Goal: Task Accomplishment & Management: Manage account settings

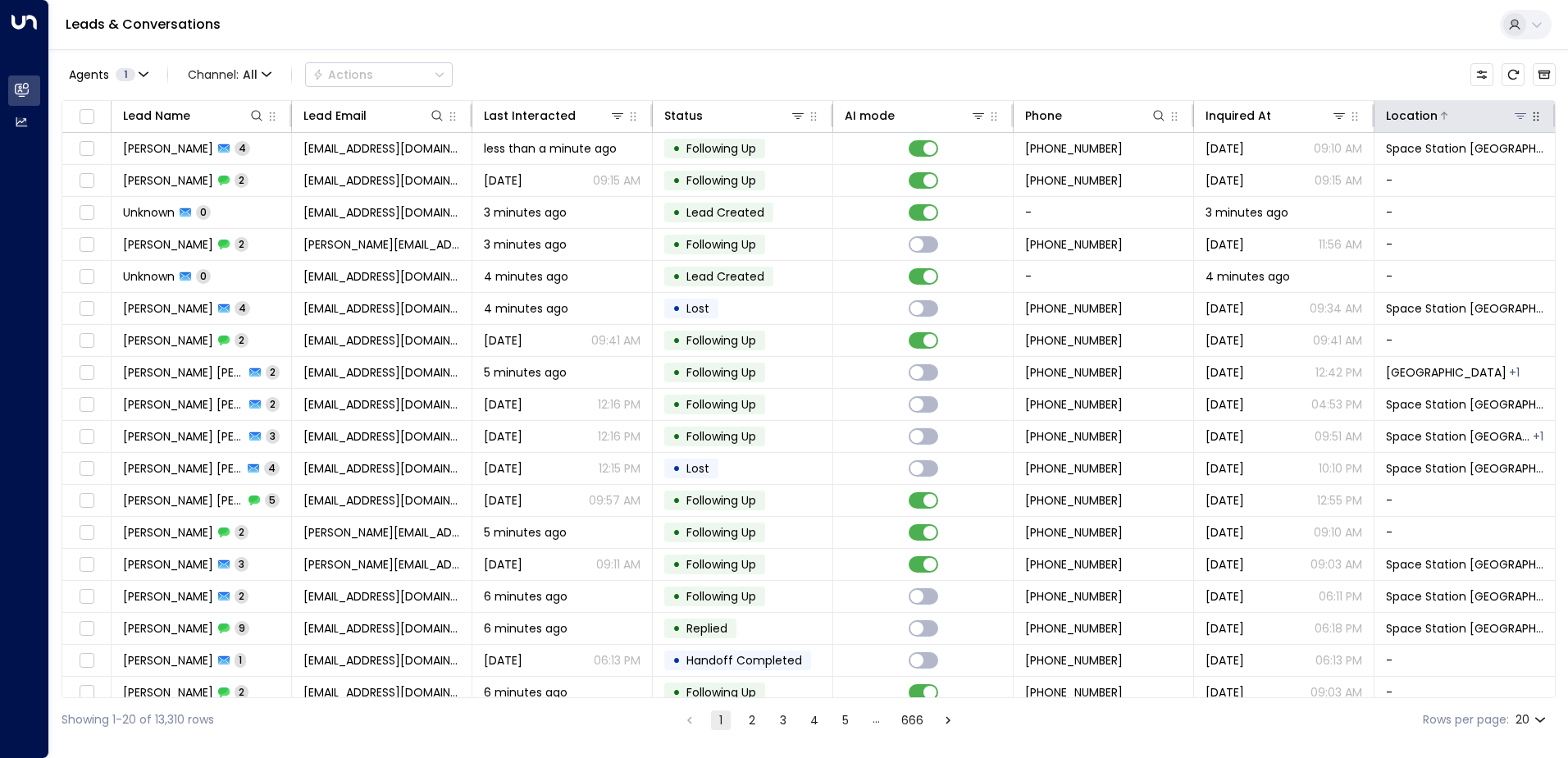
click at [1520, 121] on icon at bounding box center [1521, 115] width 13 height 13
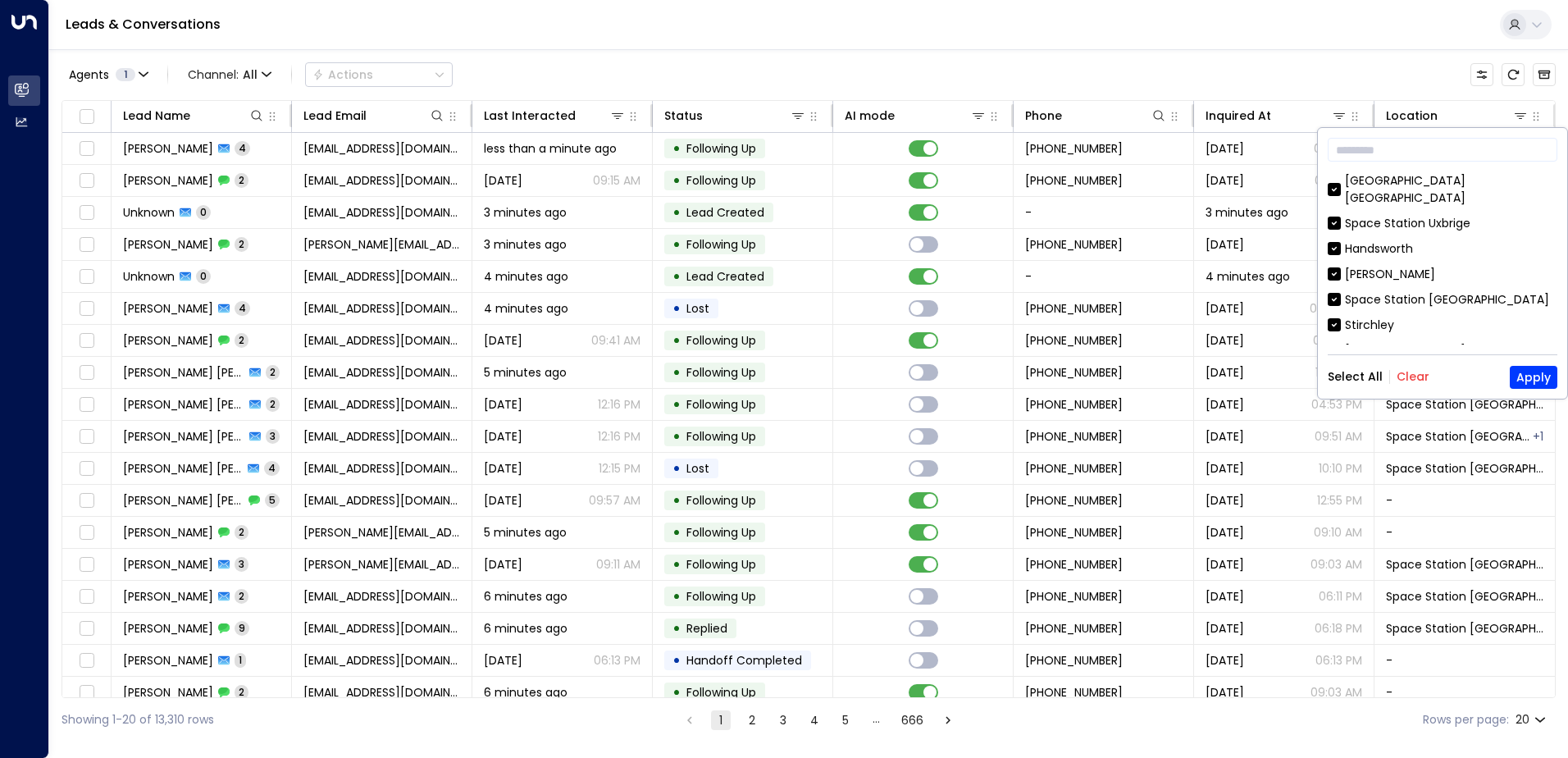
click at [1410, 379] on button "Clear" at bounding box center [1413, 377] width 33 height 13
click at [1368, 182] on div "[GEOGRAPHIC_DATA] [GEOGRAPHIC_DATA]" at bounding box center [1451, 190] width 212 height 35
click at [1527, 369] on button "Apply" at bounding box center [1532, 377] width 47 height 23
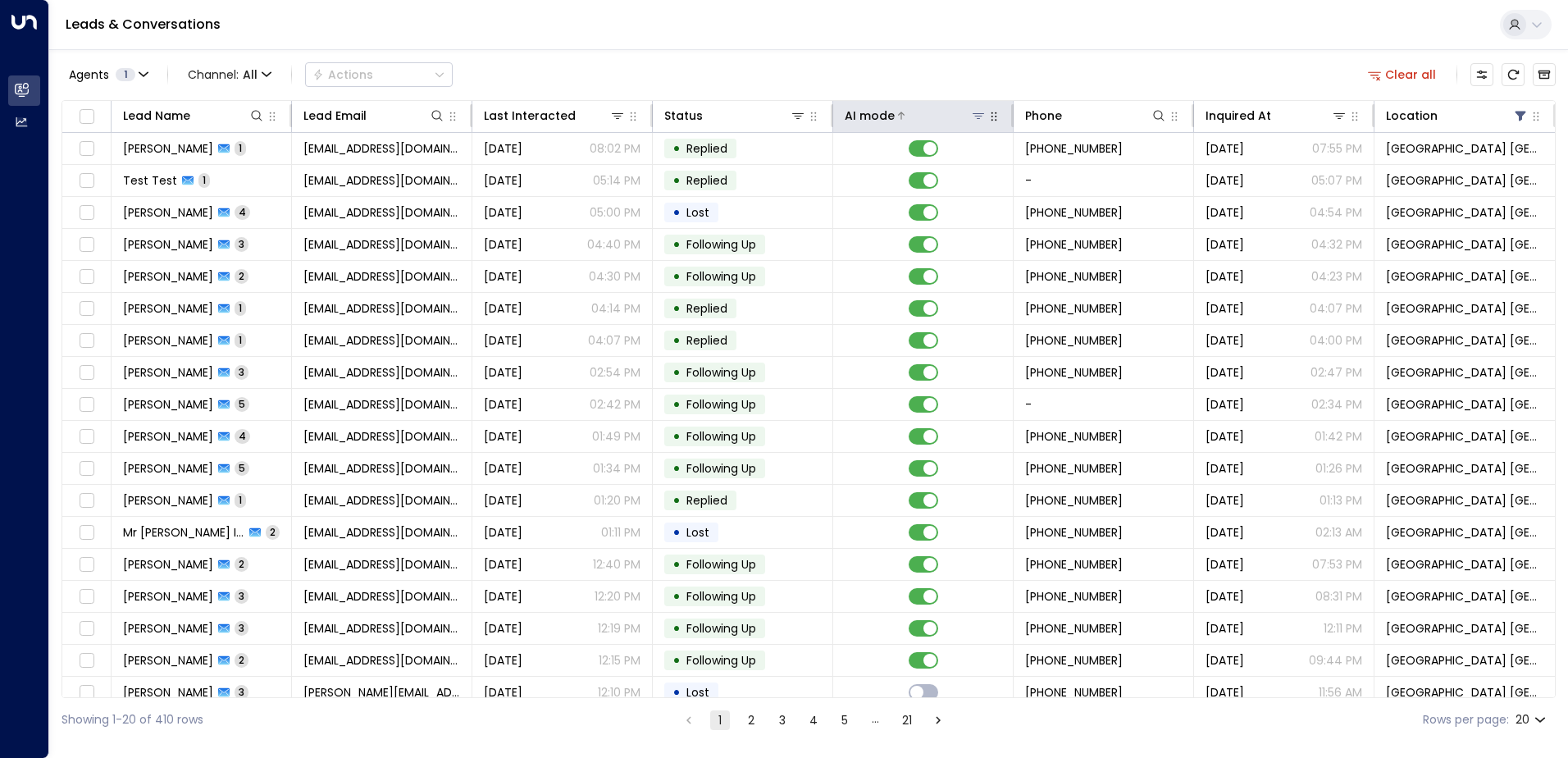
click at [972, 119] on icon at bounding box center [979, 115] width 13 height 13
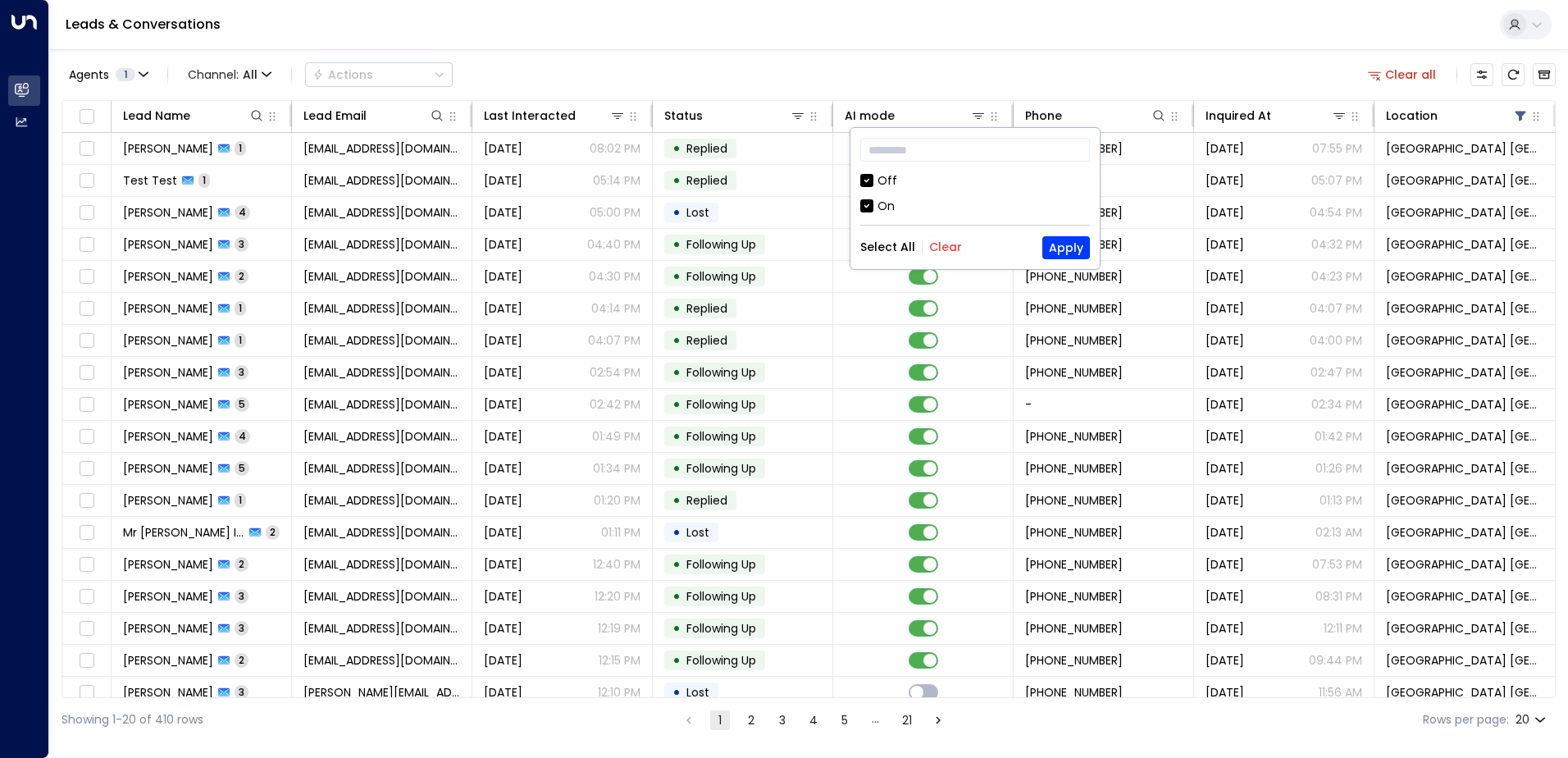
click at [873, 185] on div "Off" at bounding box center [975, 181] width 230 height 17
click at [1059, 240] on button "Apply" at bounding box center [1065, 248] width 47 height 23
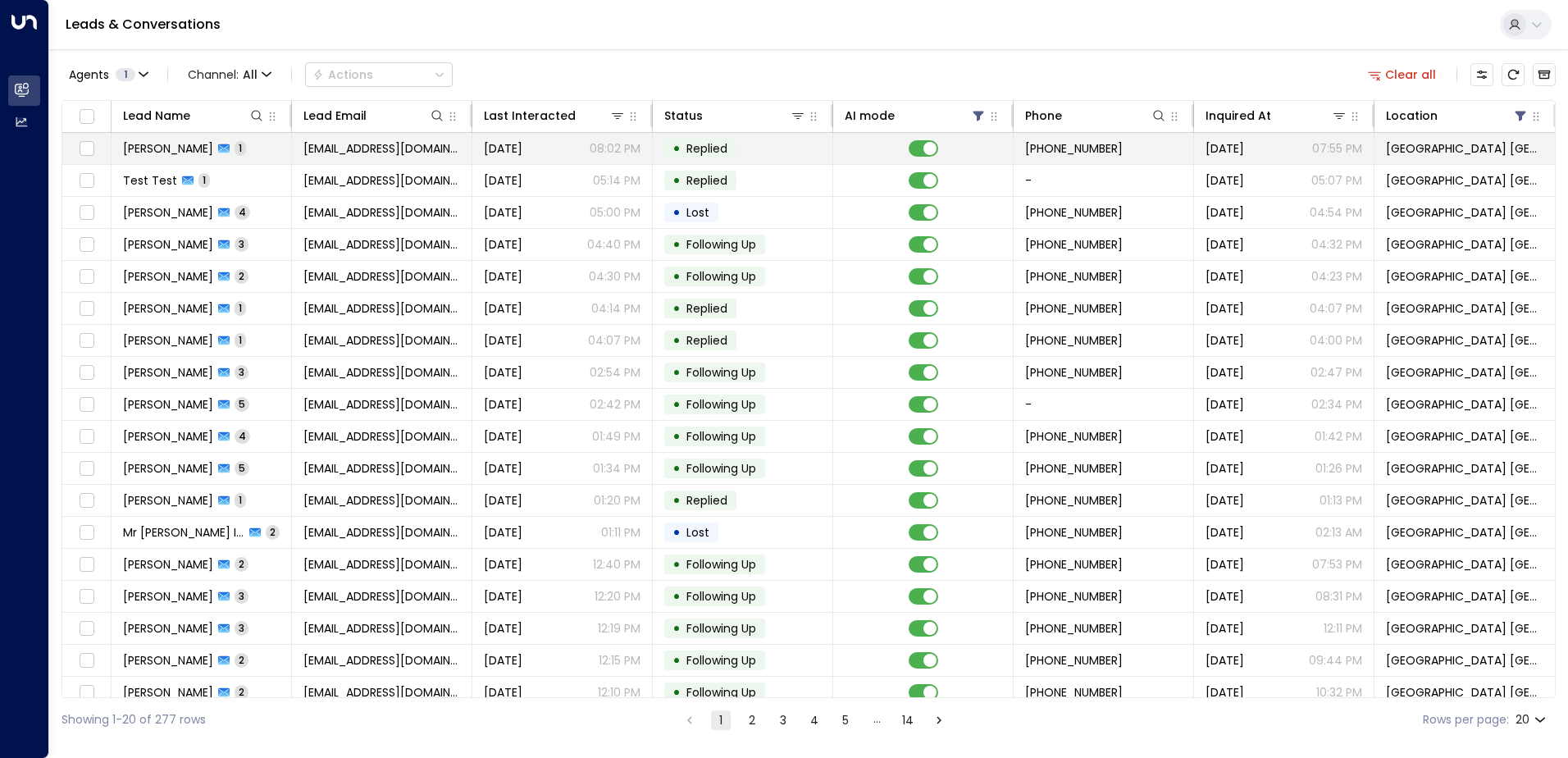
click at [359, 145] on span "[EMAIL_ADDRESS][DOMAIN_NAME]" at bounding box center [382, 148] width 157 height 16
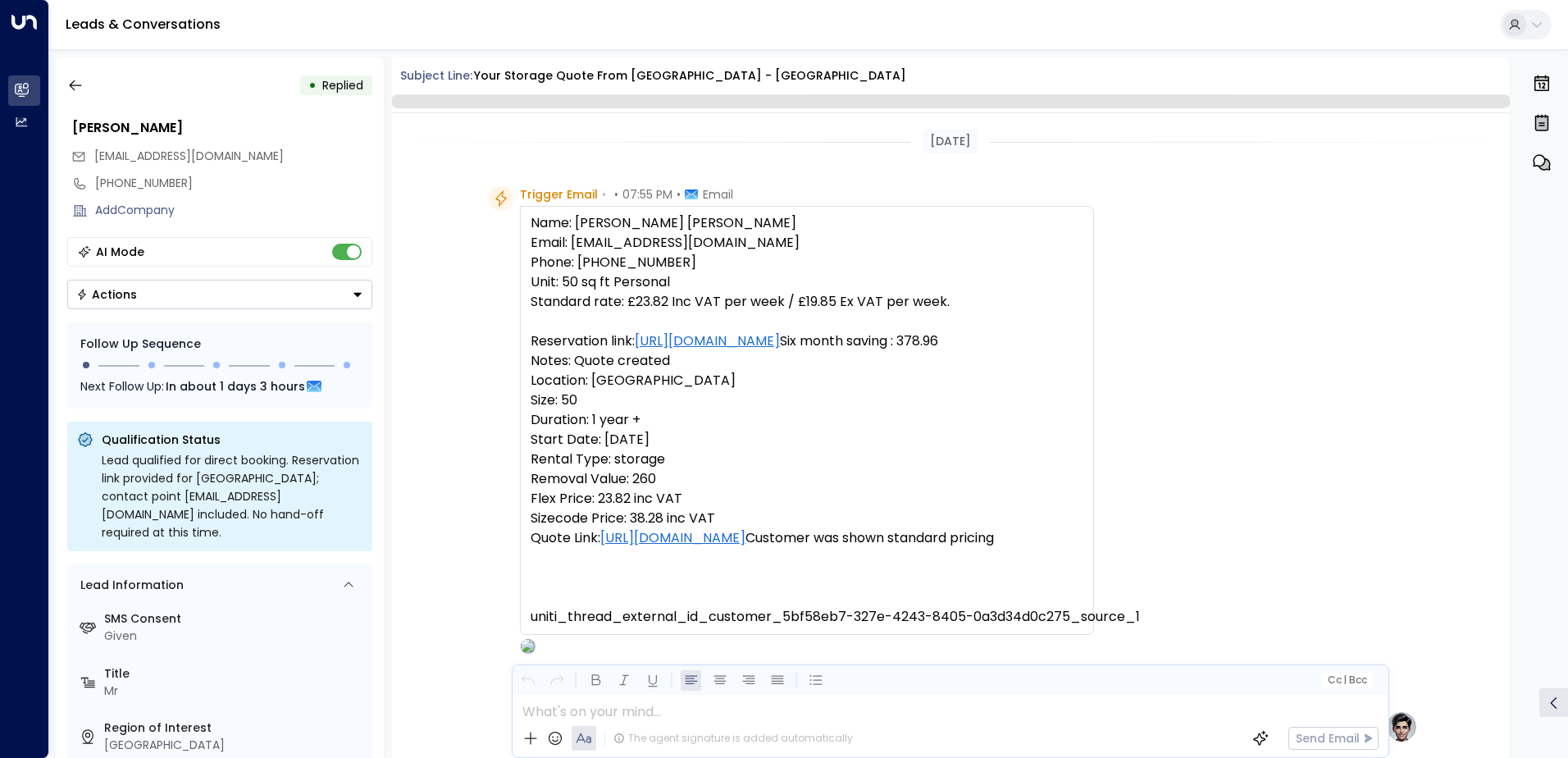
scroll to position [619, 0]
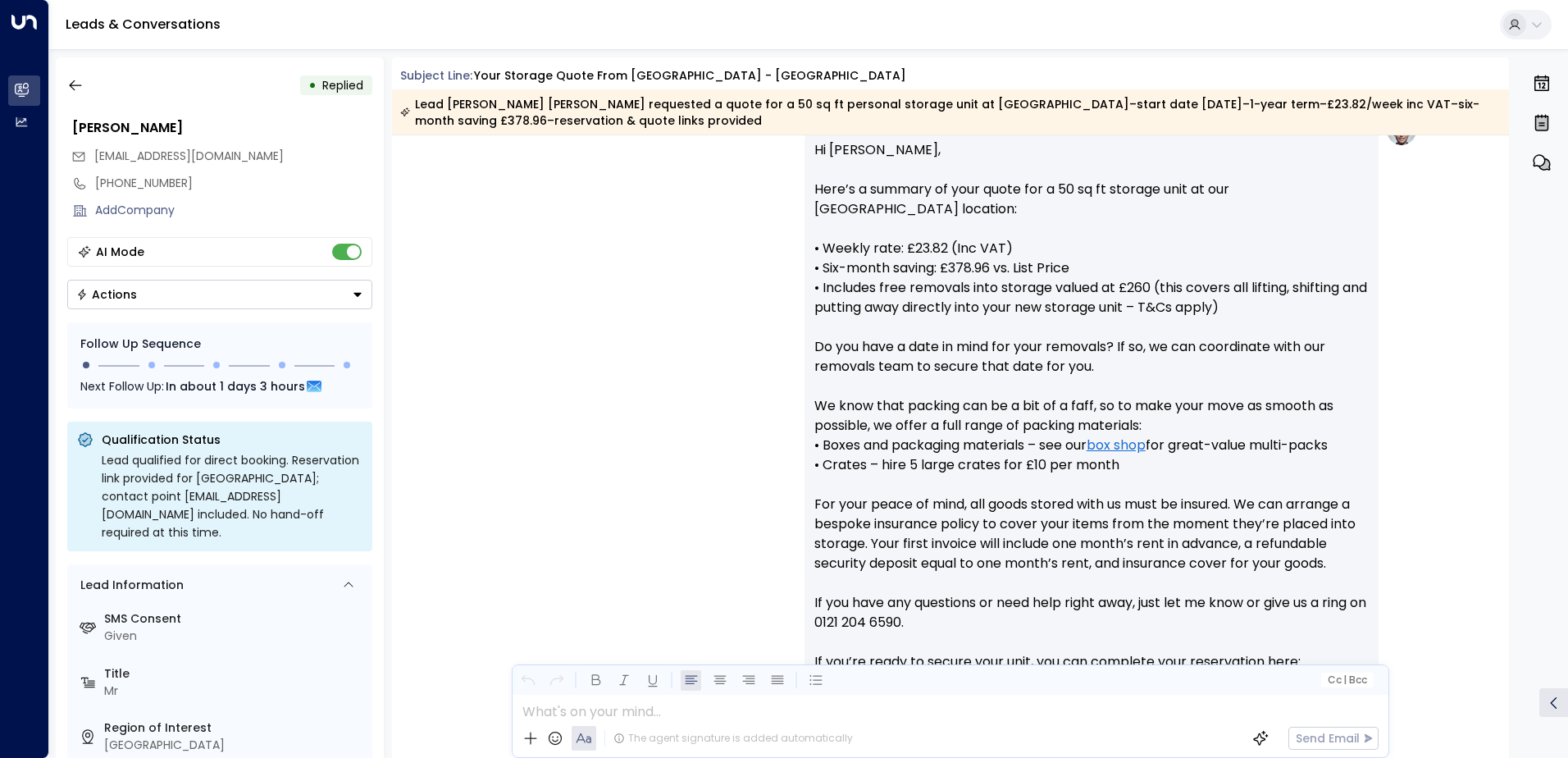
click at [109, 298] on div "Actions" at bounding box center [106, 294] width 61 height 14
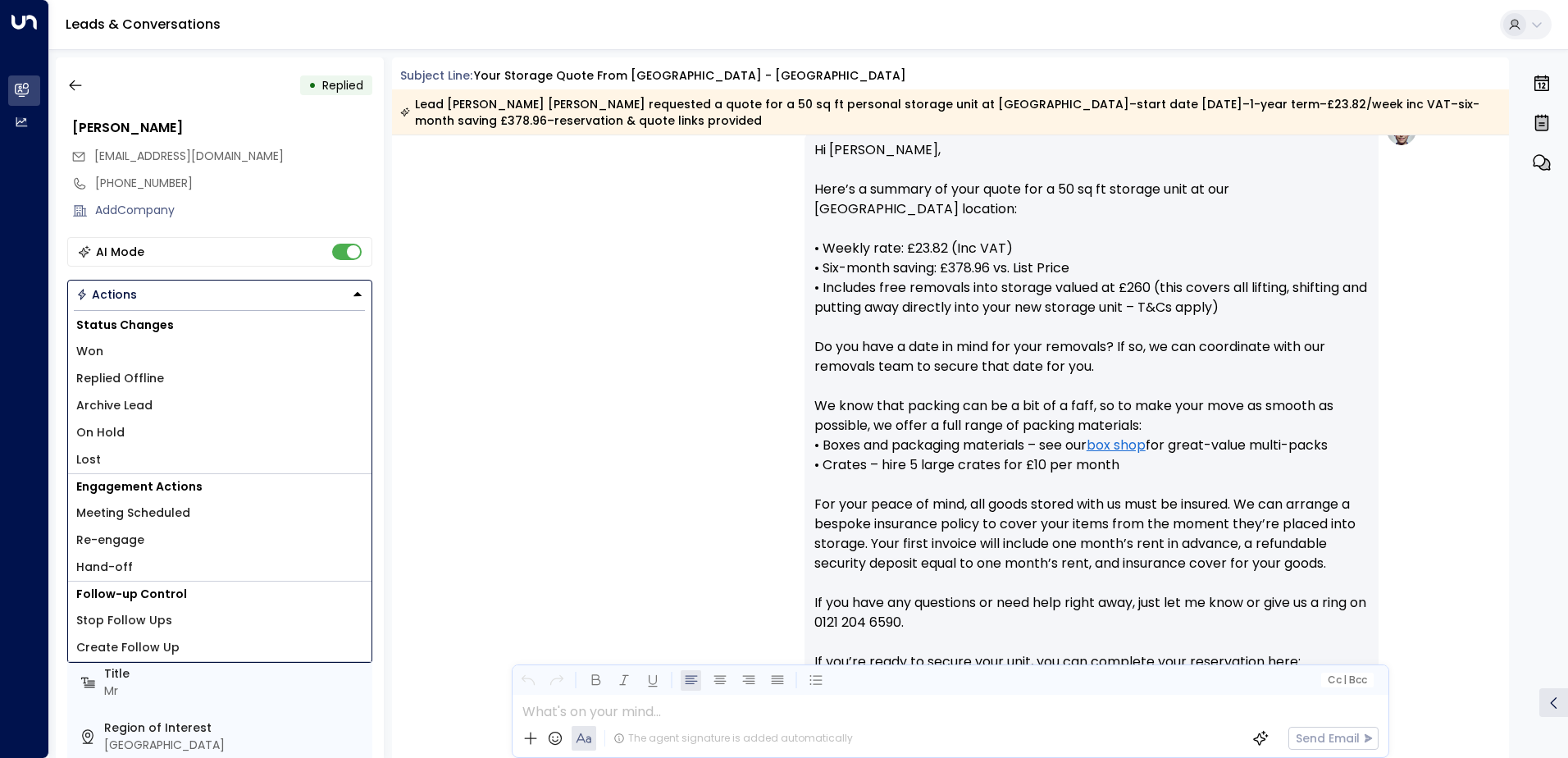
click at [87, 456] on span "Lost" at bounding box center [88, 460] width 25 height 17
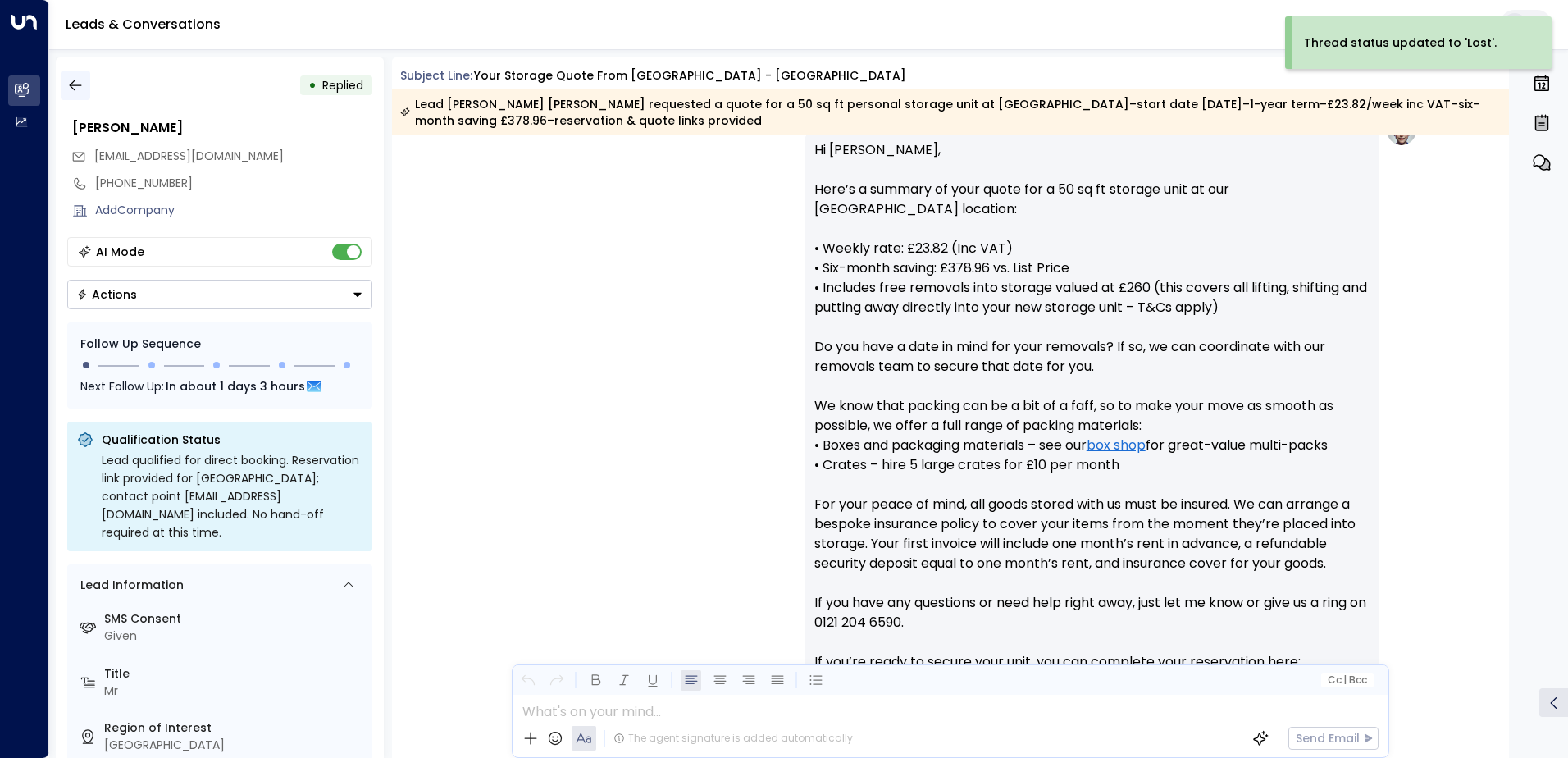
click at [70, 88] on icon "button" at bounding box center [75, 85] width 16 height 16
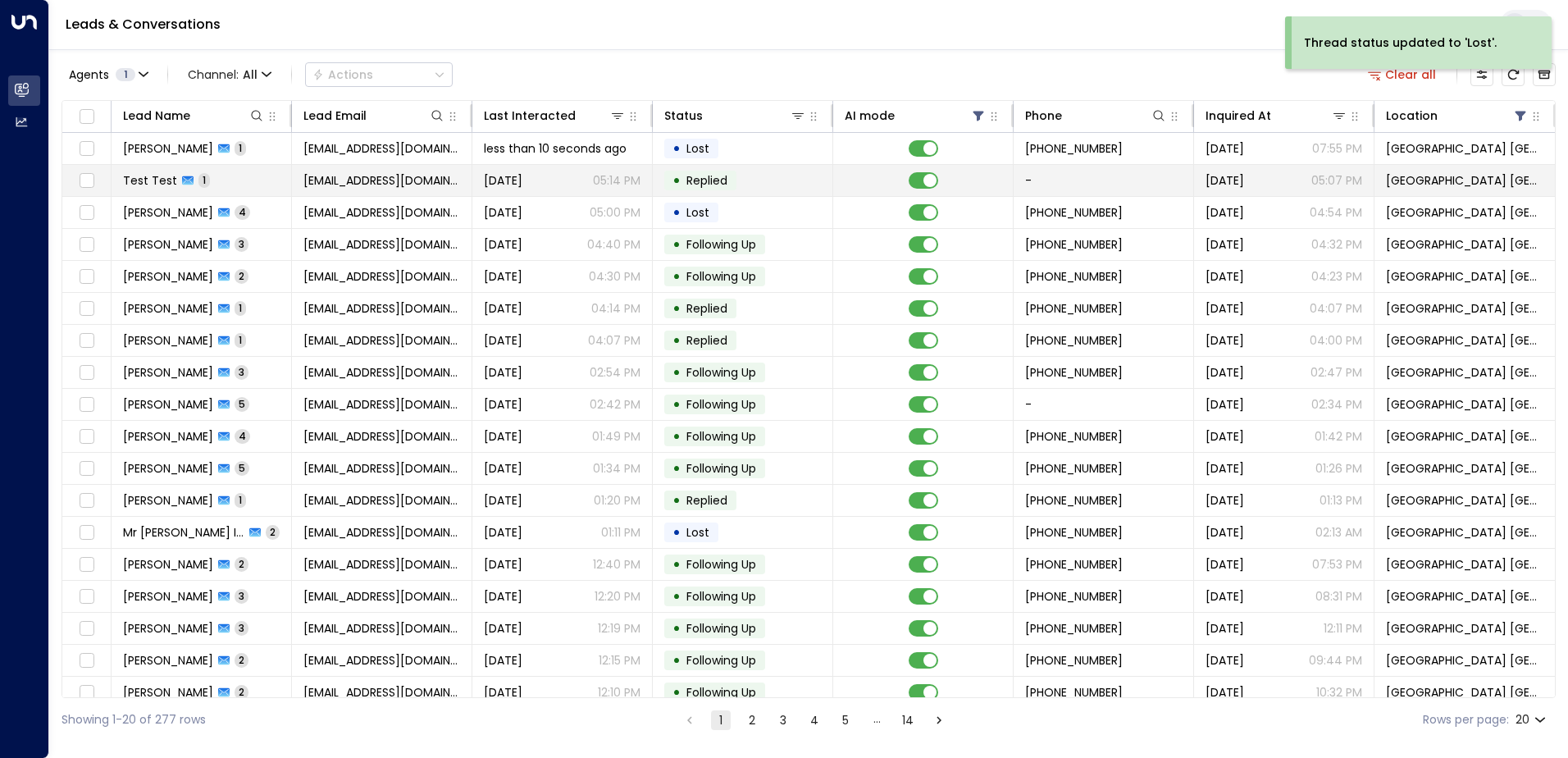
click at [361, 183] on span "[EMAIL_ADDRESS][DOMAIN_NAME]" at bounding box center [382, 180] width 157 height 16
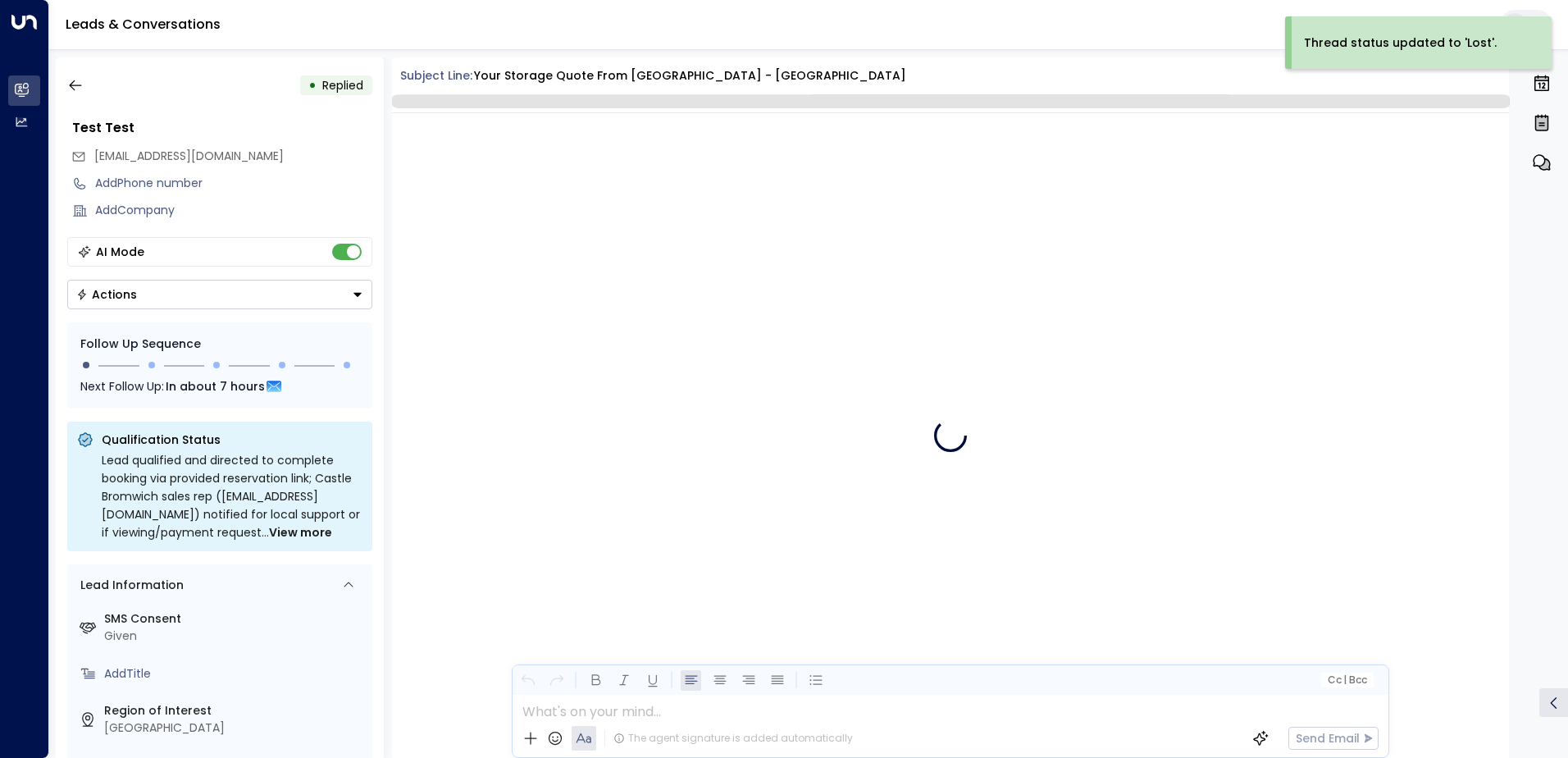
scroll to position [878, 0]
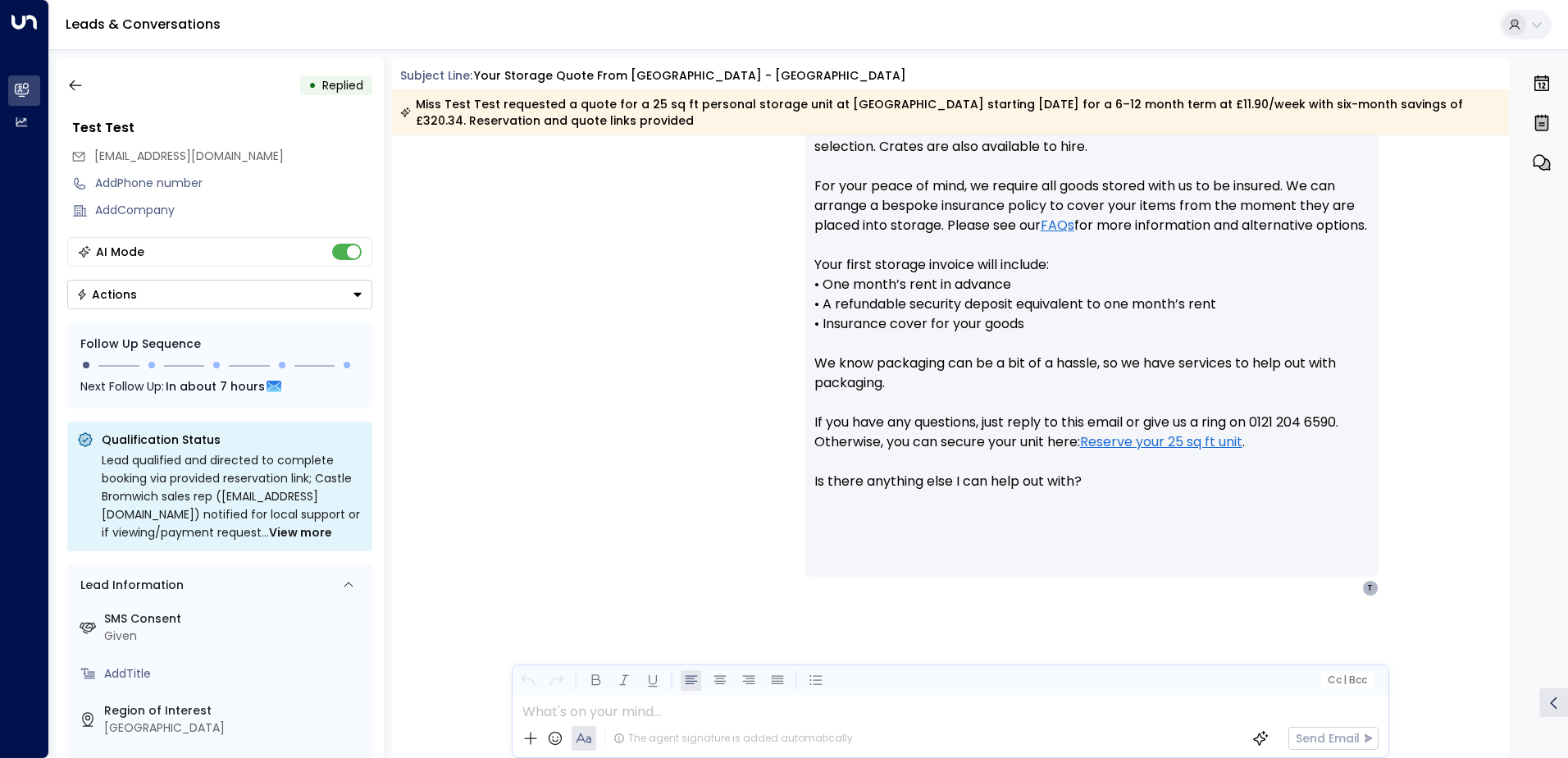
click at [137, 301] on button "Actions" at bounding box center [219, 294] width 305 height 30
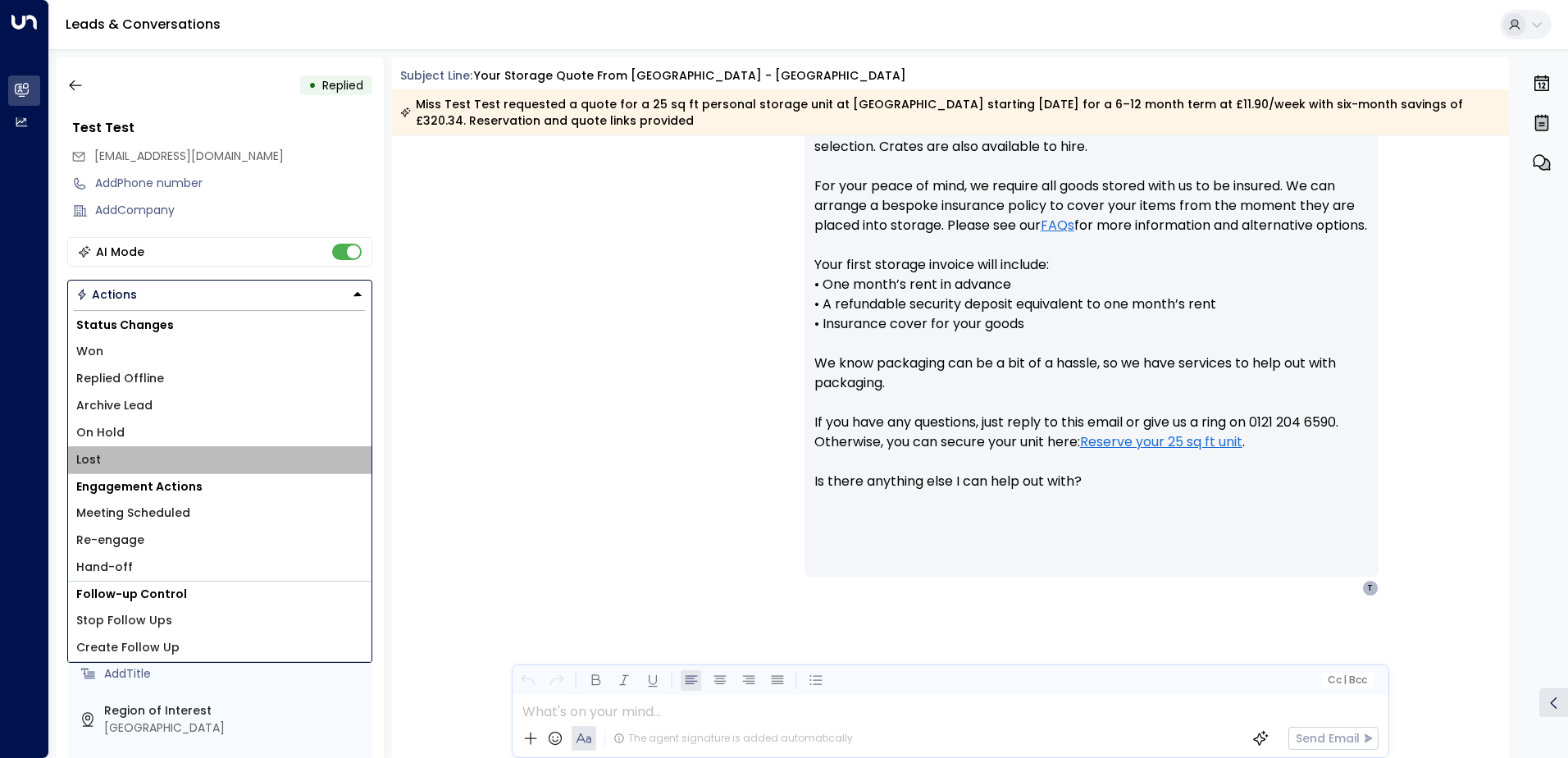
click at [94, 457] on span "Lost" at bounding box center [88, 460] width 25 height 17
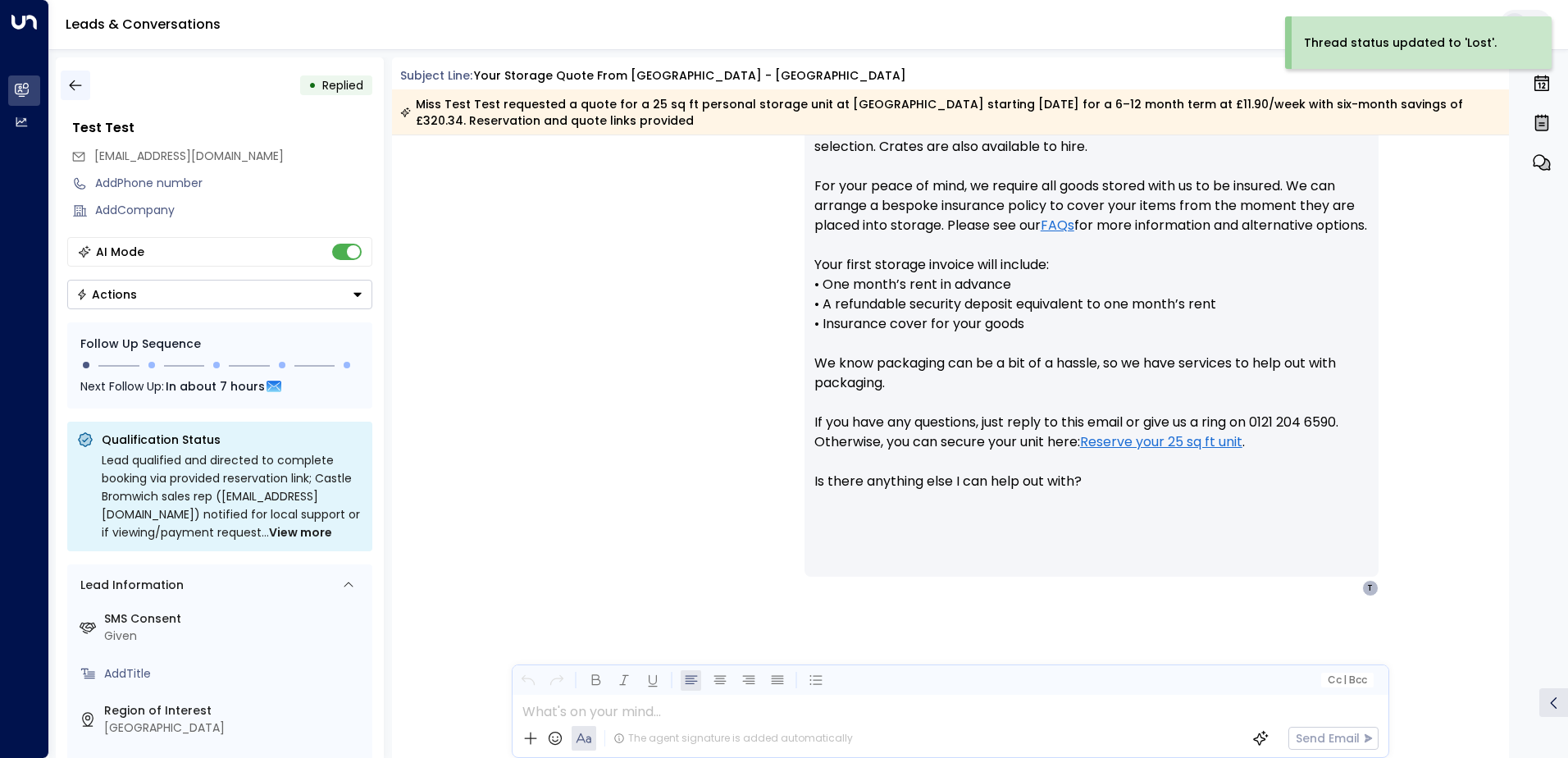
click at [74, 89] on icon "button" at bounding box center [75, 86] width 12 height 11
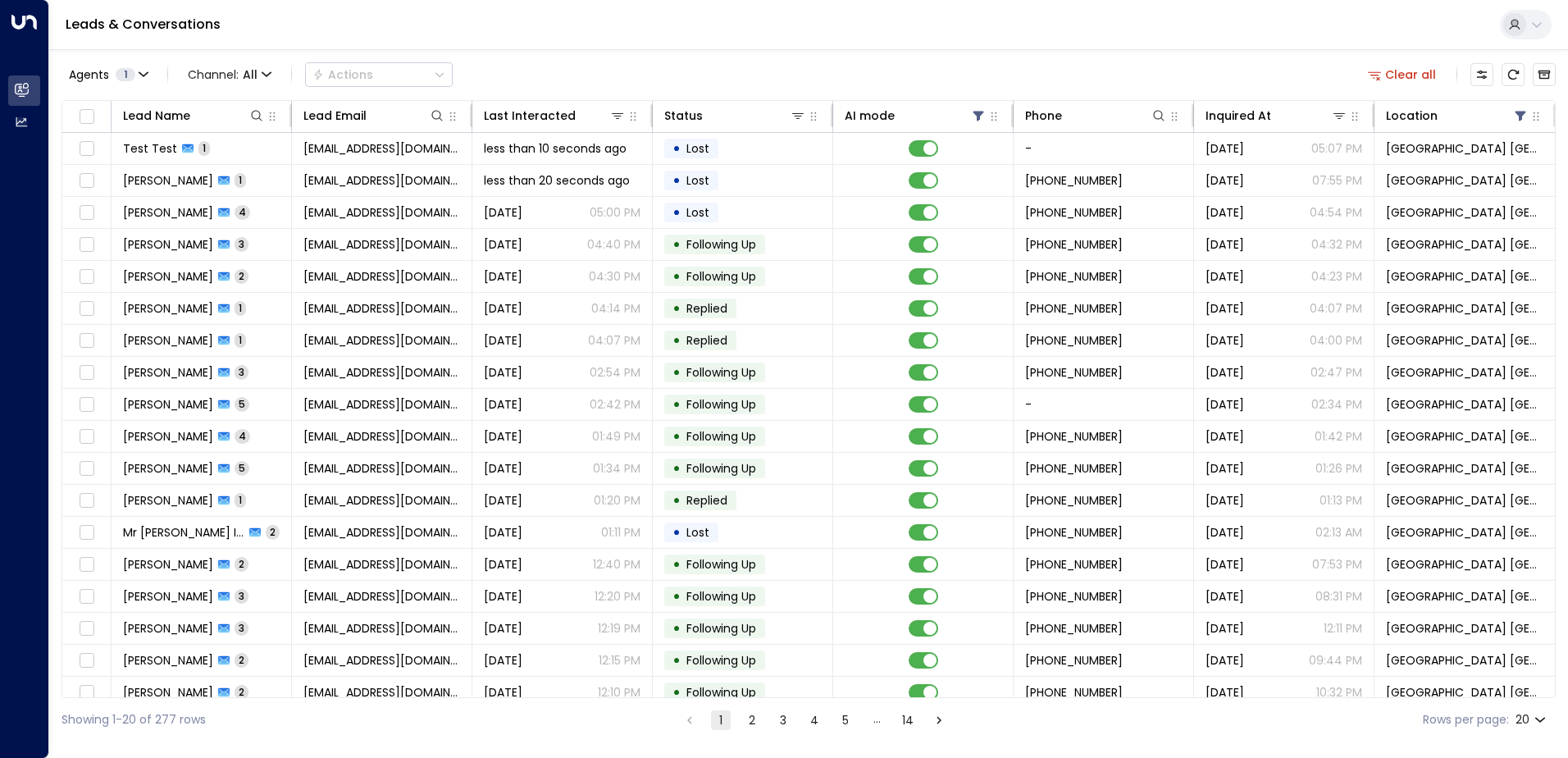
click at [902, 718] on button "14" at bounding box center [908, 720] width 19 height 19
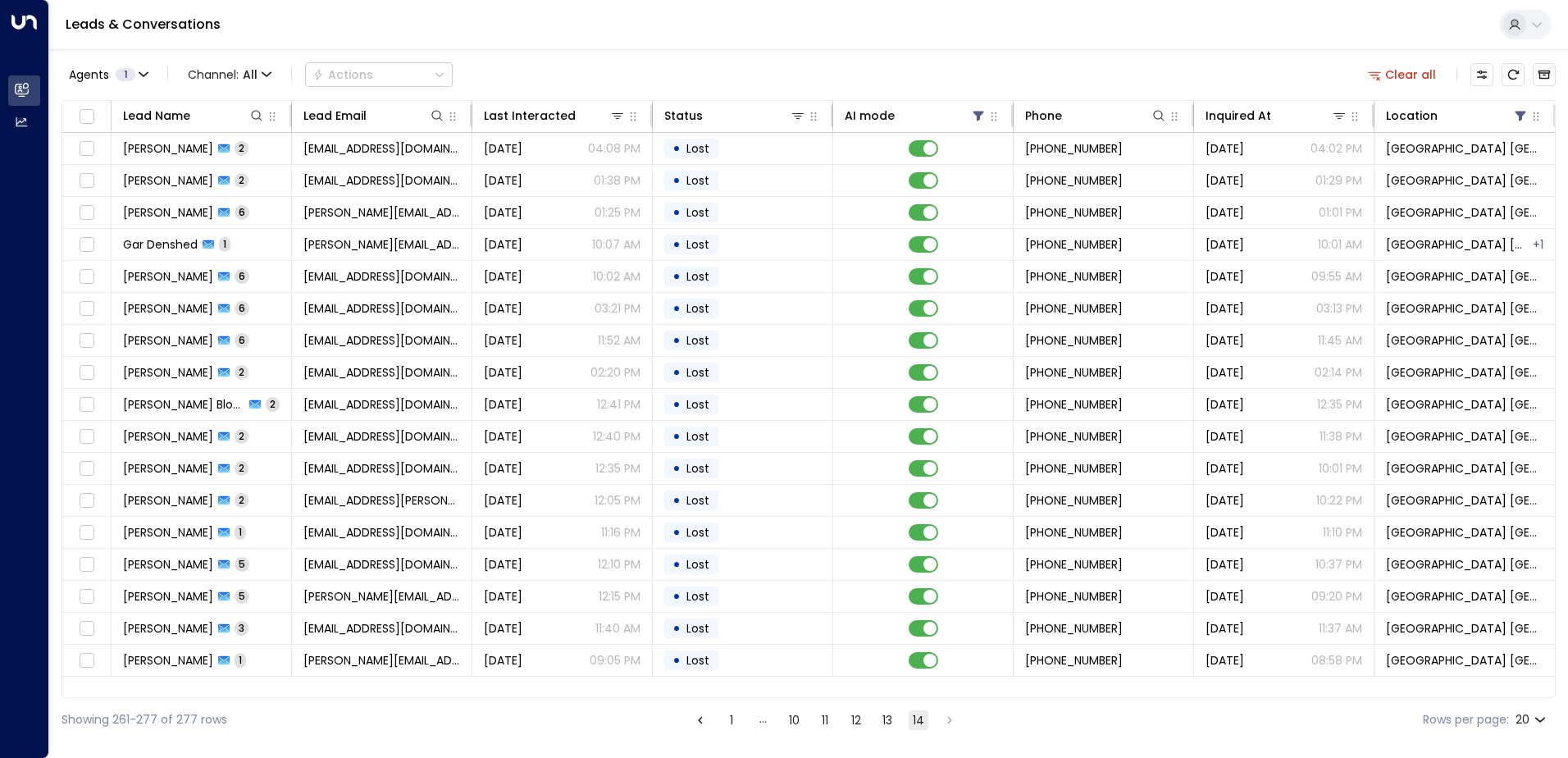
click at [892, 718] on button "13" at bounding box center [887, 720] width 19 height 19
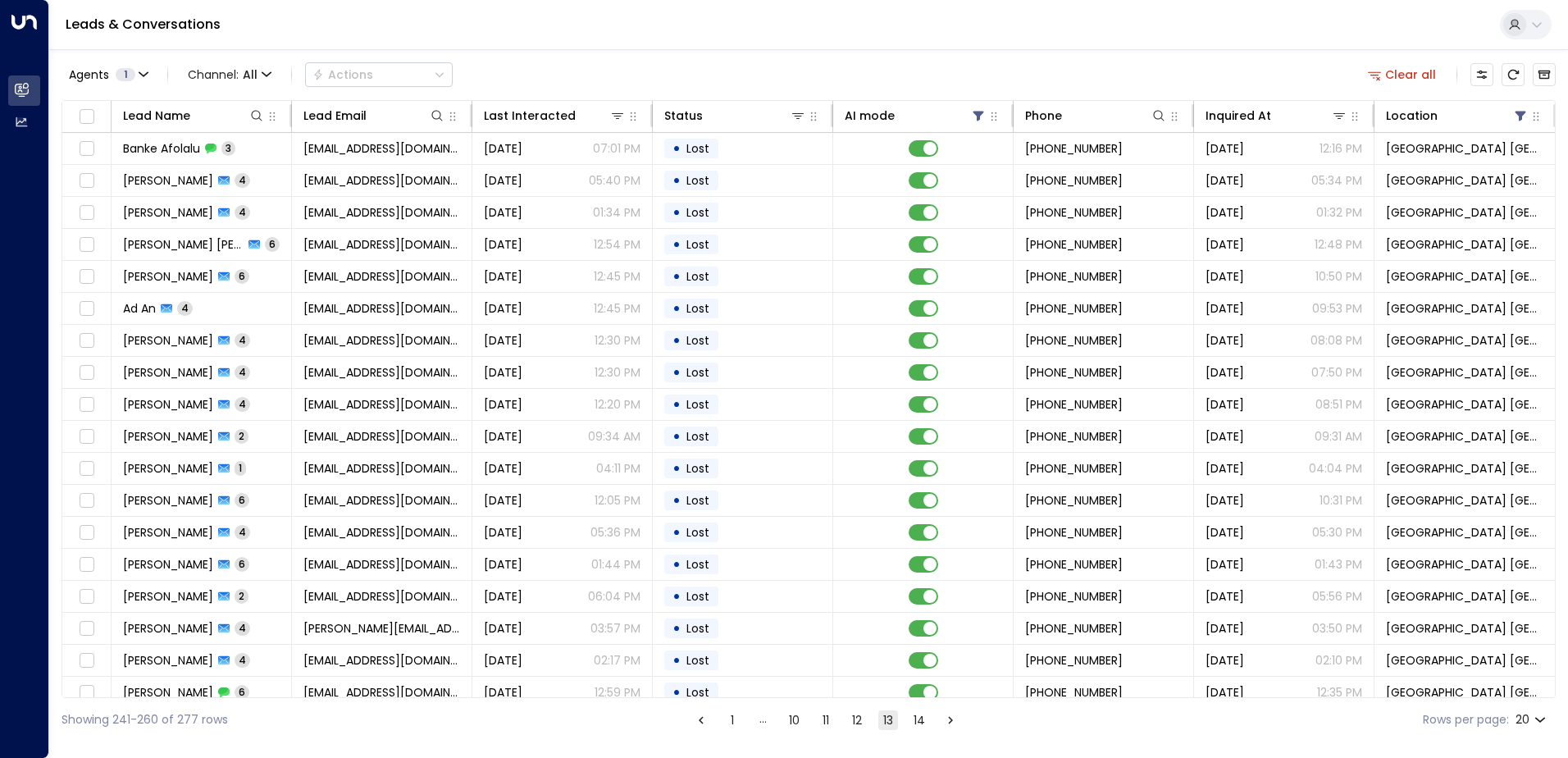
click at [859, 720] on button "12" at bounding box center [857, 720] width 19 height 19
click at [828, 722] on button "11" at bounding box center [825, 720] width 19 height 19
